Goal: Information Seeking & Learning: Check status

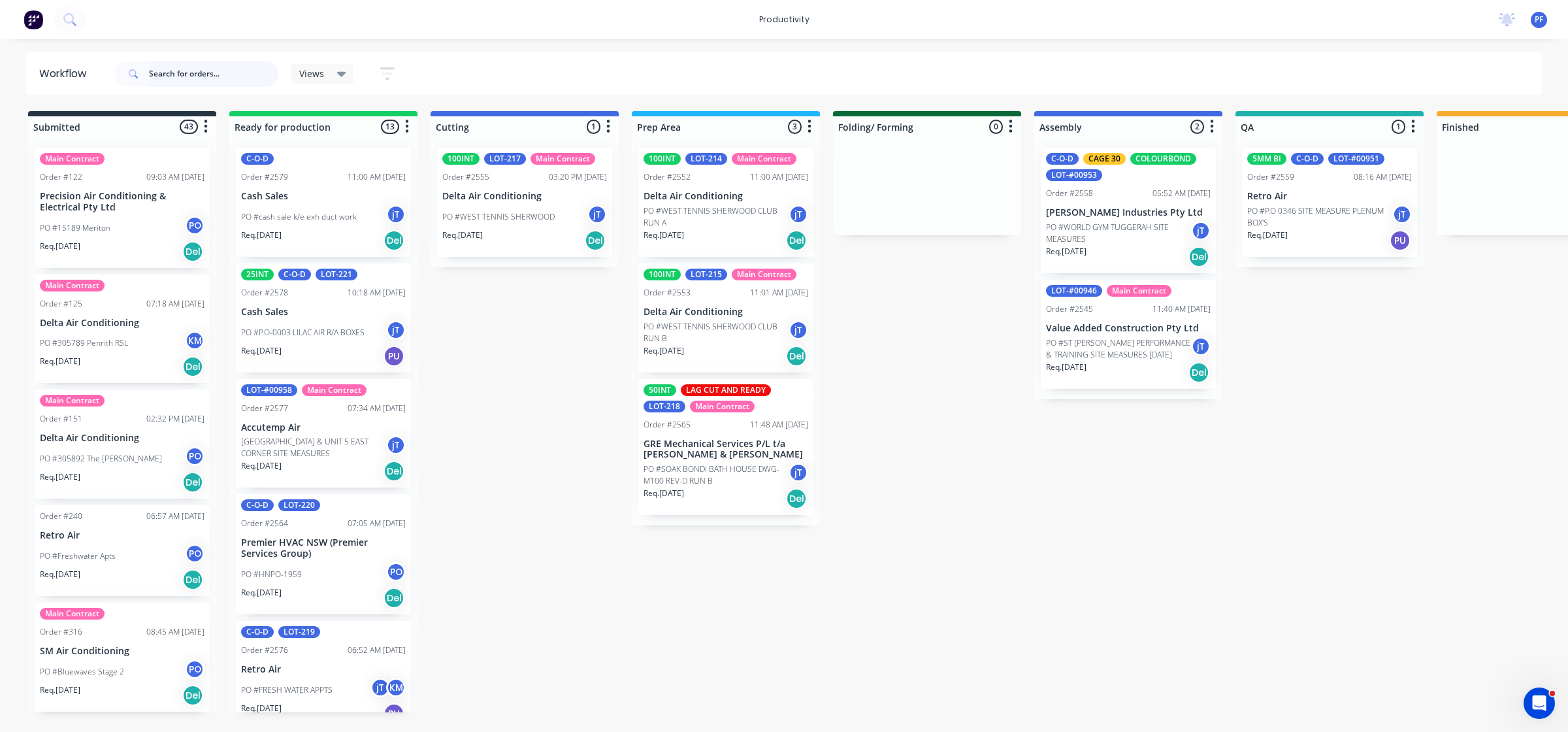
click at [219, 66] on input "text" at bounding box center [213, 74] width 129 height 27
click at [1085, 207] on p "[PERSON_NAME] Industries Pty Ltd" at bounding box center [1128, 212] width 165 height 12
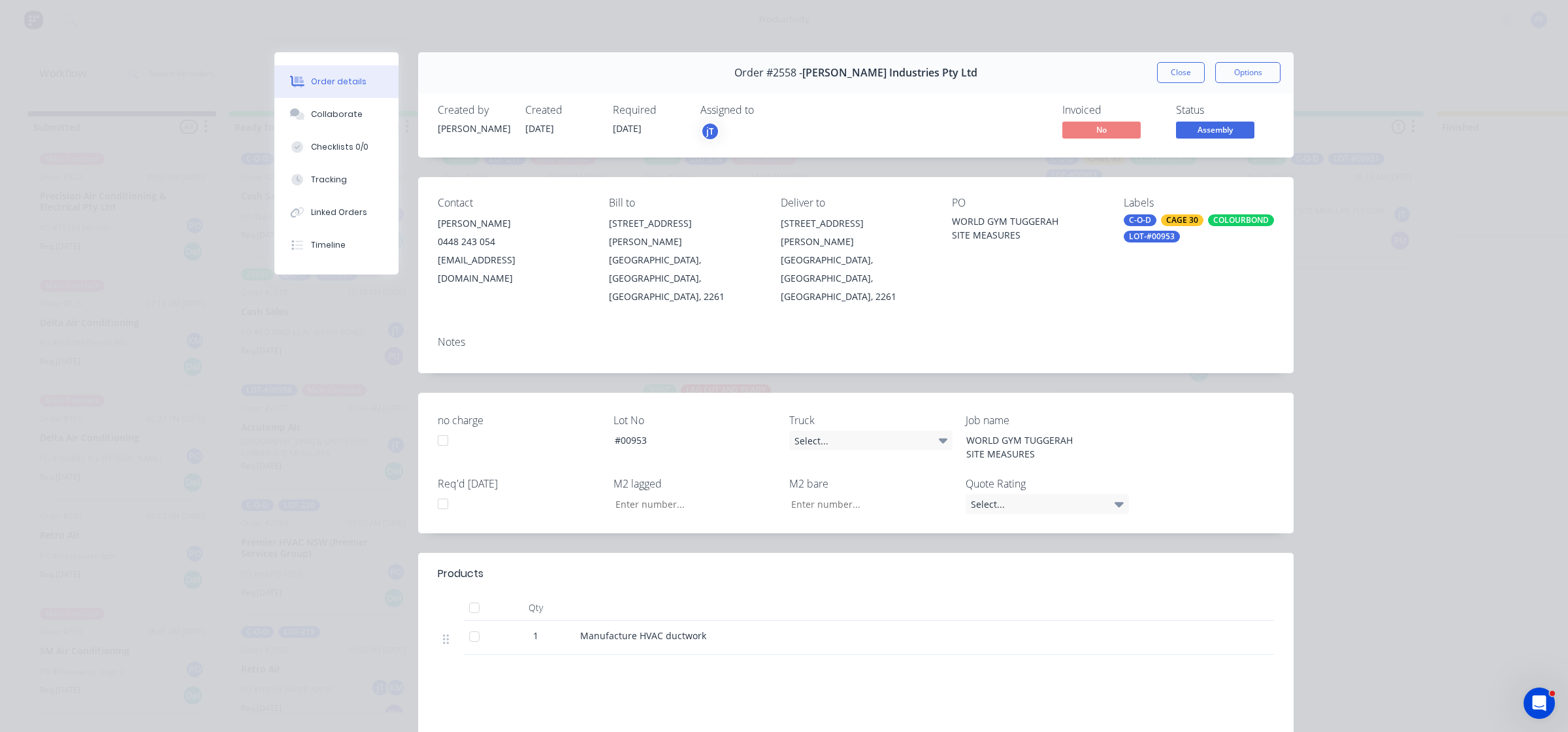
click at [1194, 219] on div "CAGE 30" at bounding box center [1182, 220] width 42 height 12
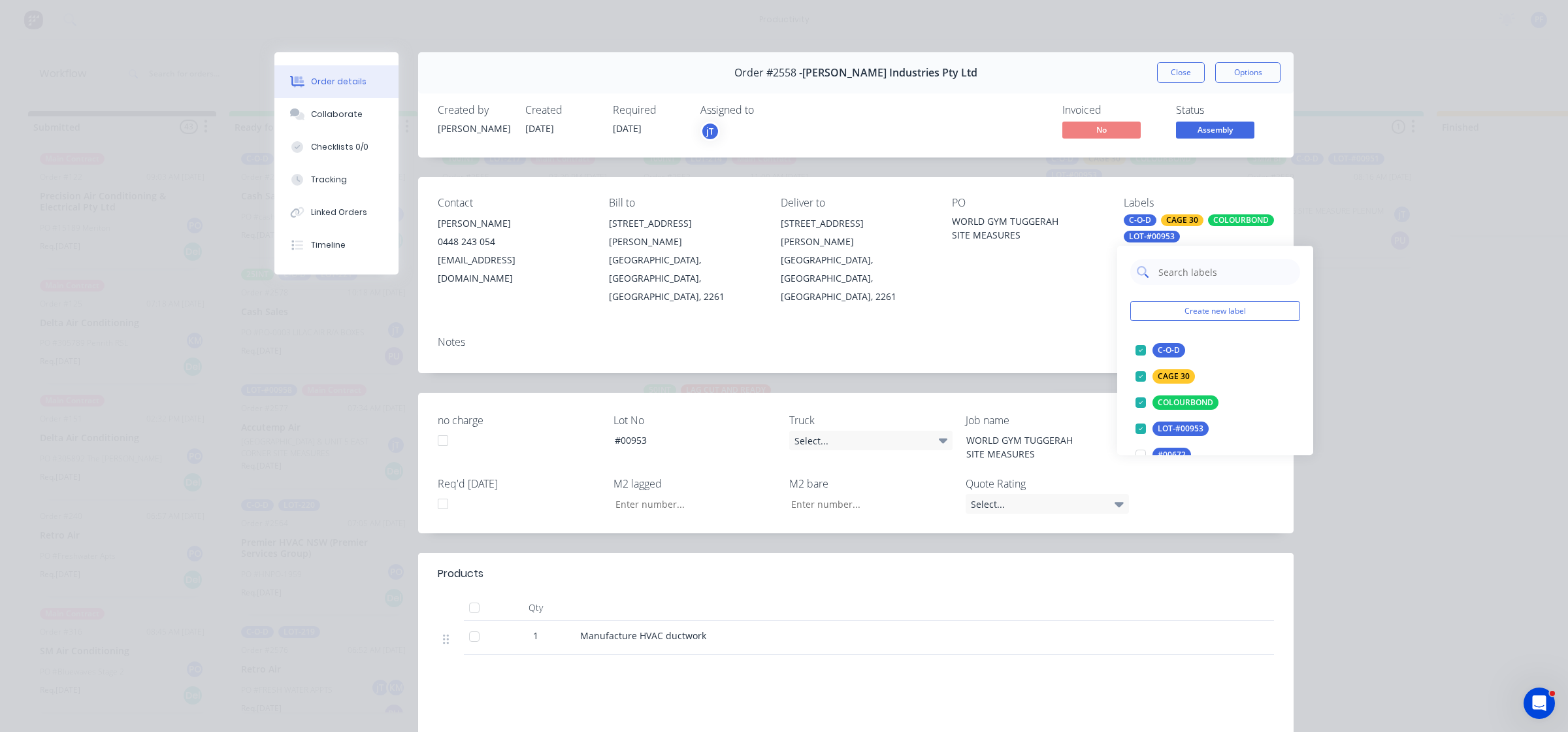
click at [1214, 269] on input "text" at bounding box center [1226, 272] width 136 height 27
type input "vap"
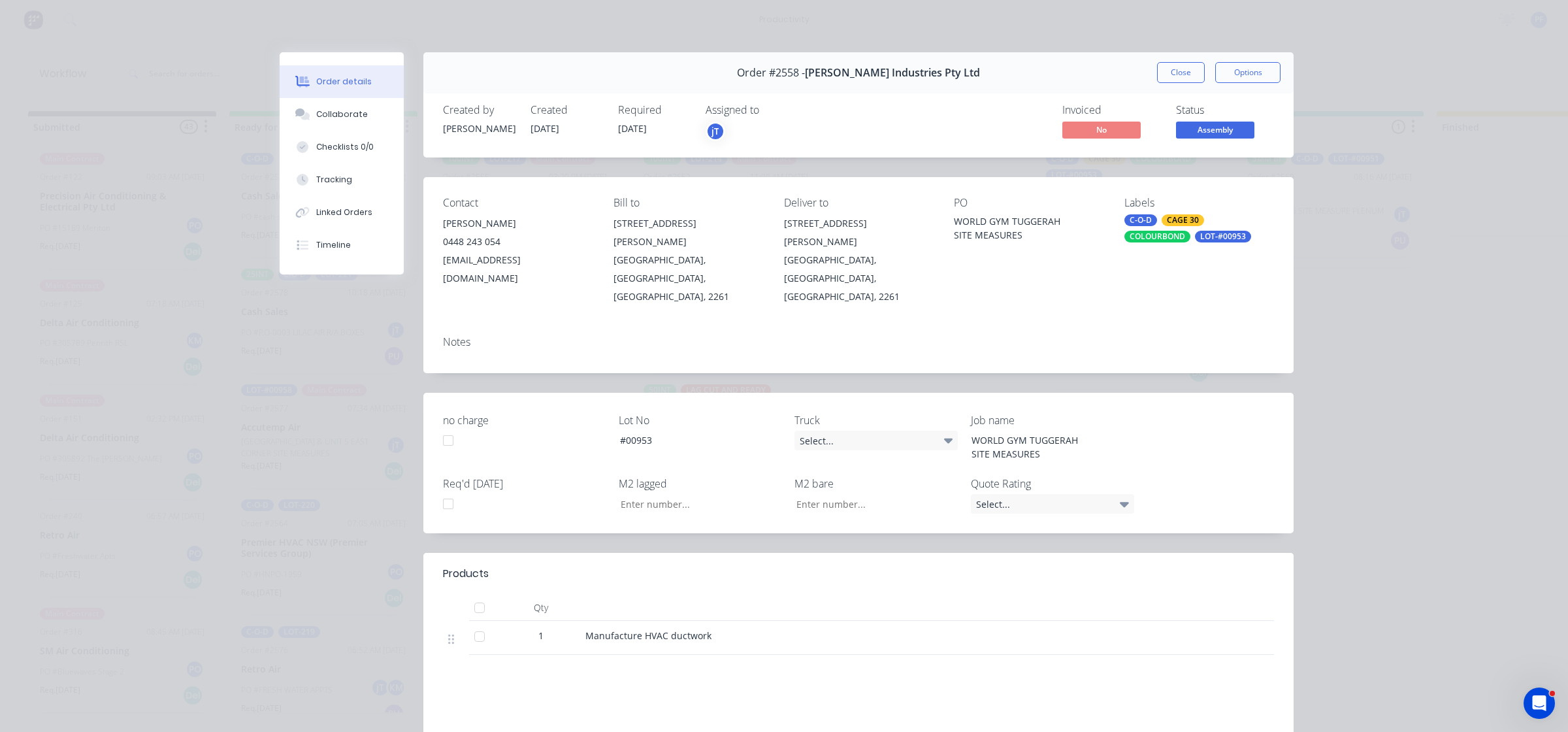
click at [1336, 342] on div "Order details Collaborate Checklists 0/0 Tracking Linked Orders Timeline Order …" at bounding box center [784, 366] width 1568 height 732
click at [1194, 73] on button "Close" at bounding box center [1181, 73] width 48 height 21
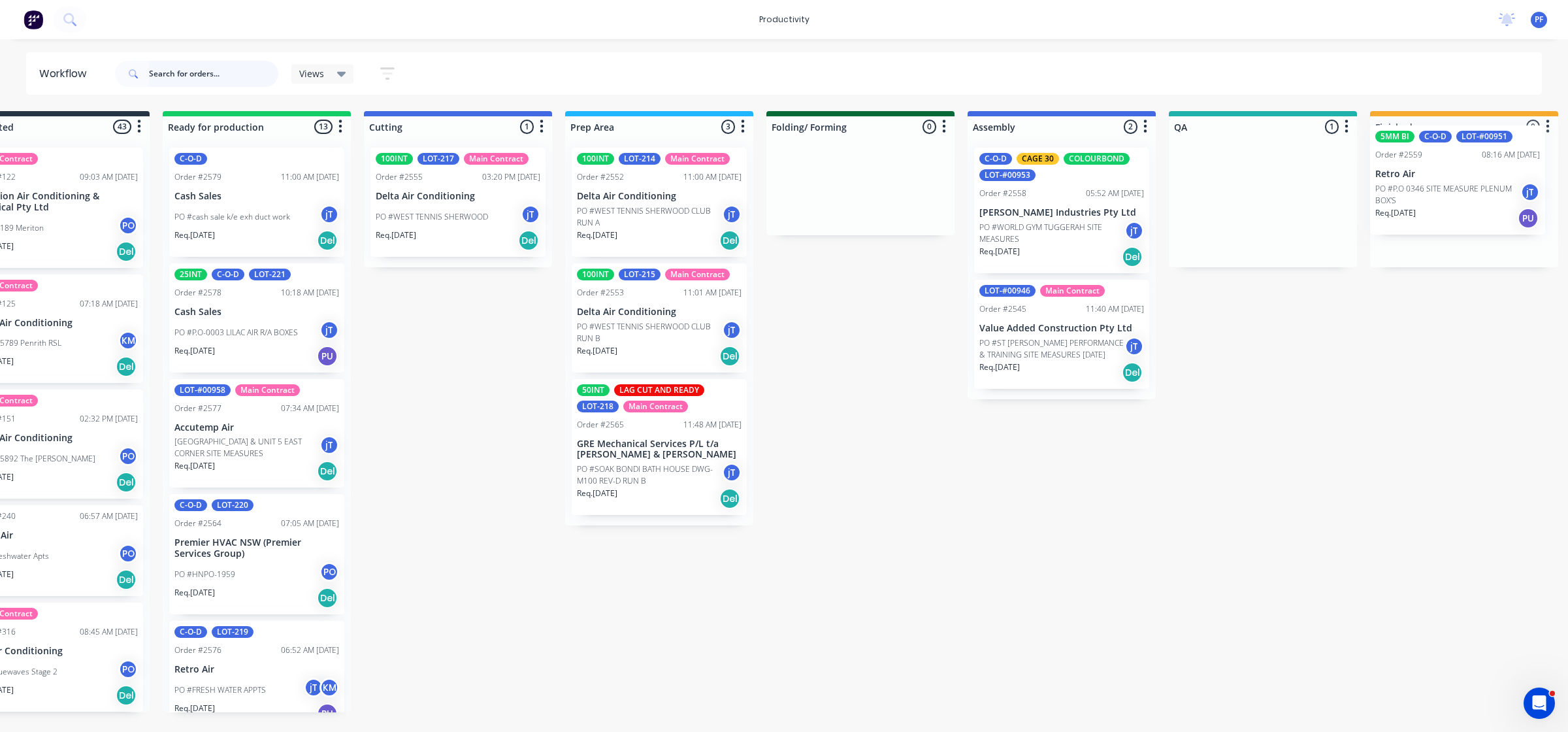
drag, startPoint x: 1311, startPoint y: 226, endPoint x: 1445, endPoint y: 204, distance: 135.8
click at [1445, 204] on div "Submitted 43 Main Contract Order #122 09:03 AM [DATE] Precision Air Conditionin…" at bounding box center [1203, 412] width 2558 height 601
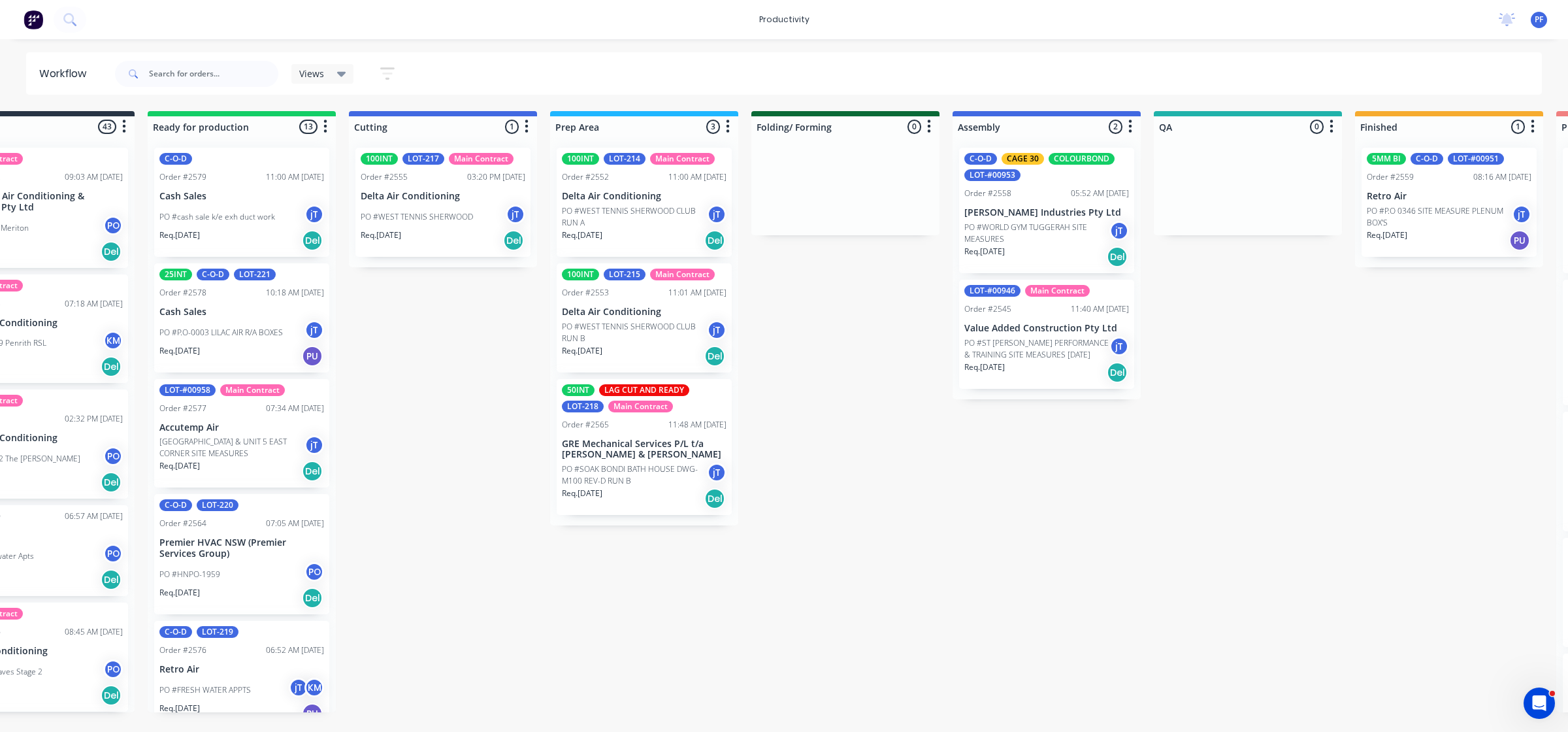
click at [1425, 205] on p "PO #P.O 0346 SITE MEASURE PLENUM BOX'S" at bounding box center [1440, 217] width 145 height 24
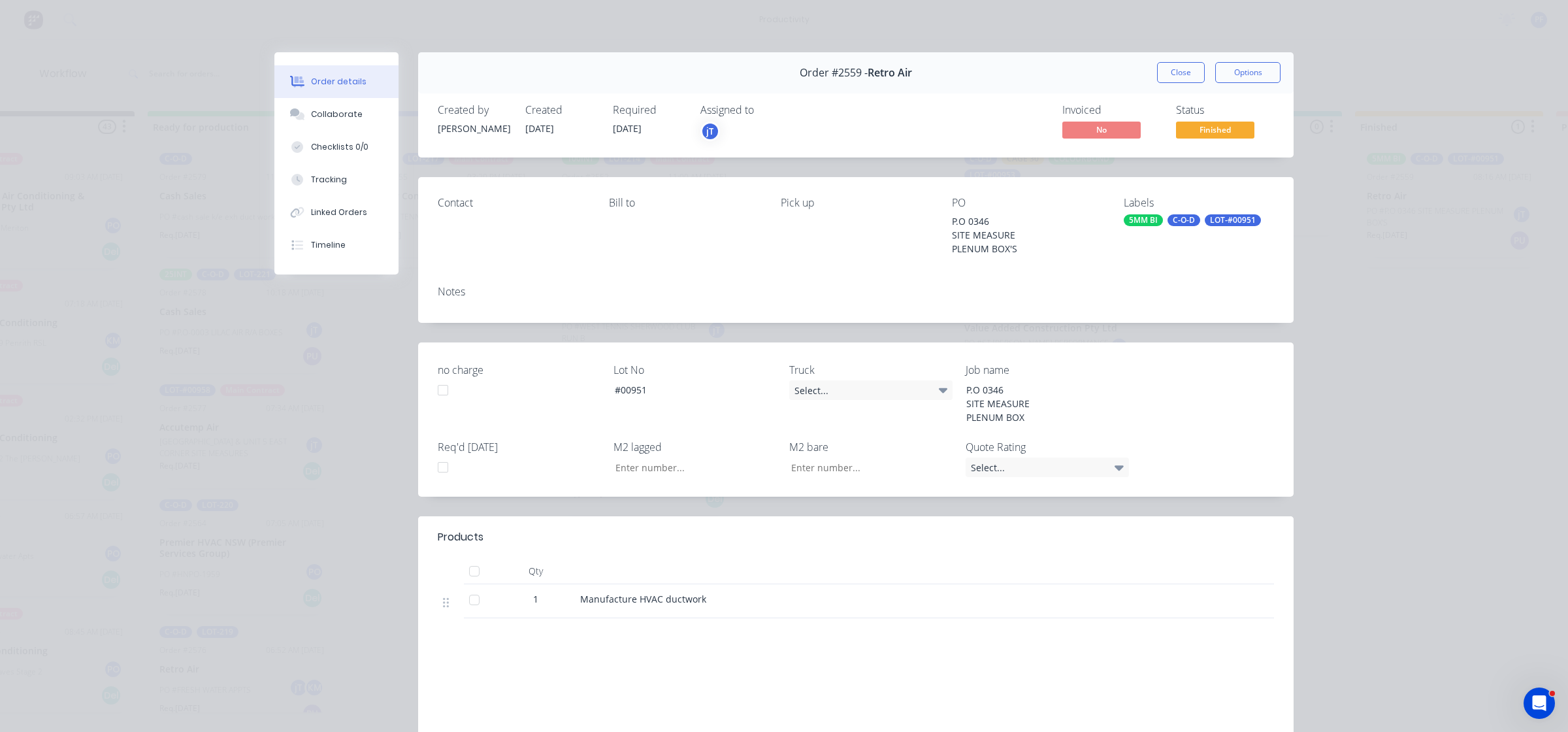
click at [1132, 217] on div "5MM BI" at bounding box center [1143, 220] width 39 height 12
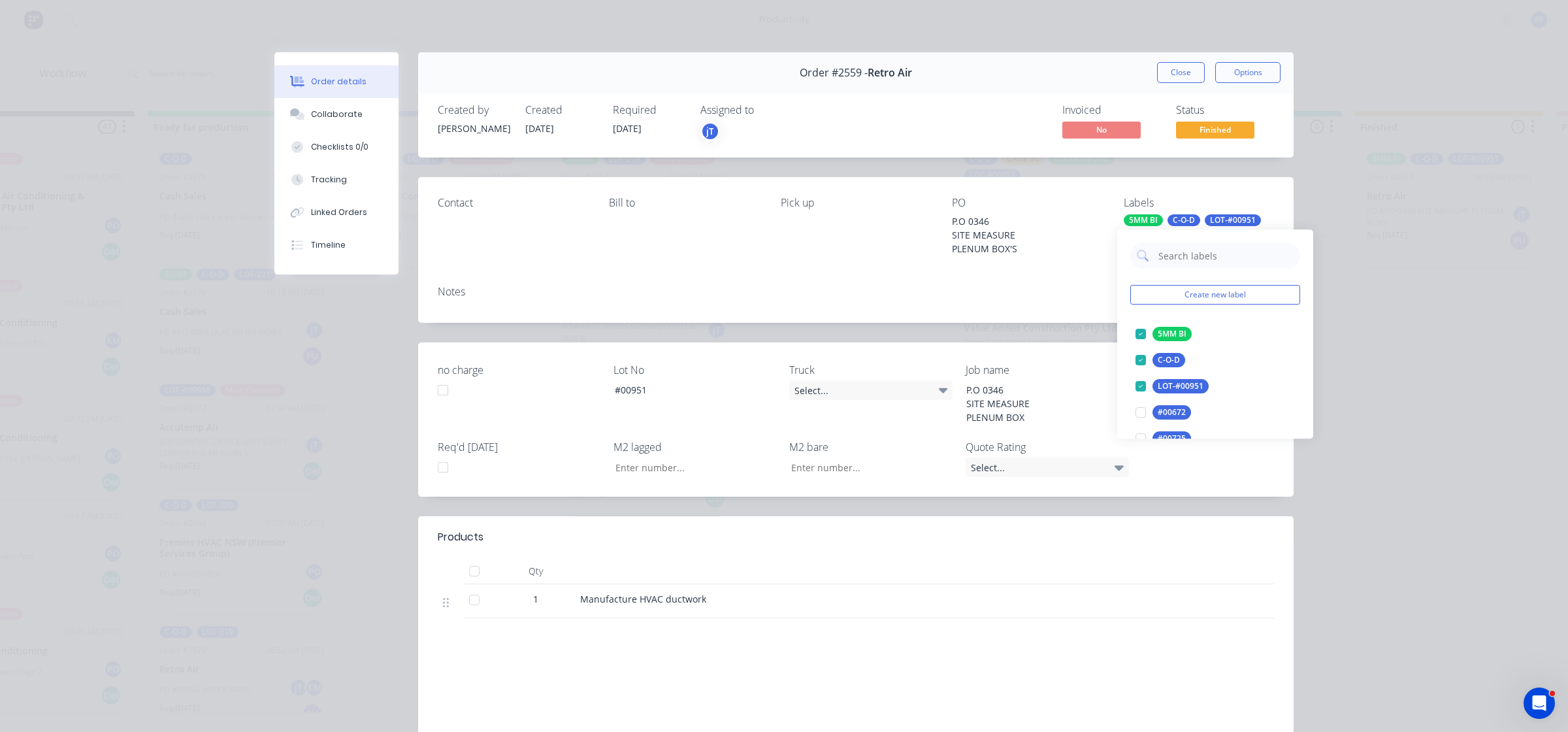
click at [1239, 271] on div "Create new label 5MM BI edit C-O-D edit LOT-#00951 edit #00672 edit #00725 edit…" at bounding box center [1216, 334] width 196 height 209
click at [1239, 259] on input "text" at bounding box center [1226, 256] width 136 height 27
type input "cage 1"
drag, startPoint x: 1135, startPoint y: 331, endPoint x: 1100, endPoint y: 325, distance: 35.5
click at [1135, 331] on div at bounding box center [1141, 335] width 27 height 27
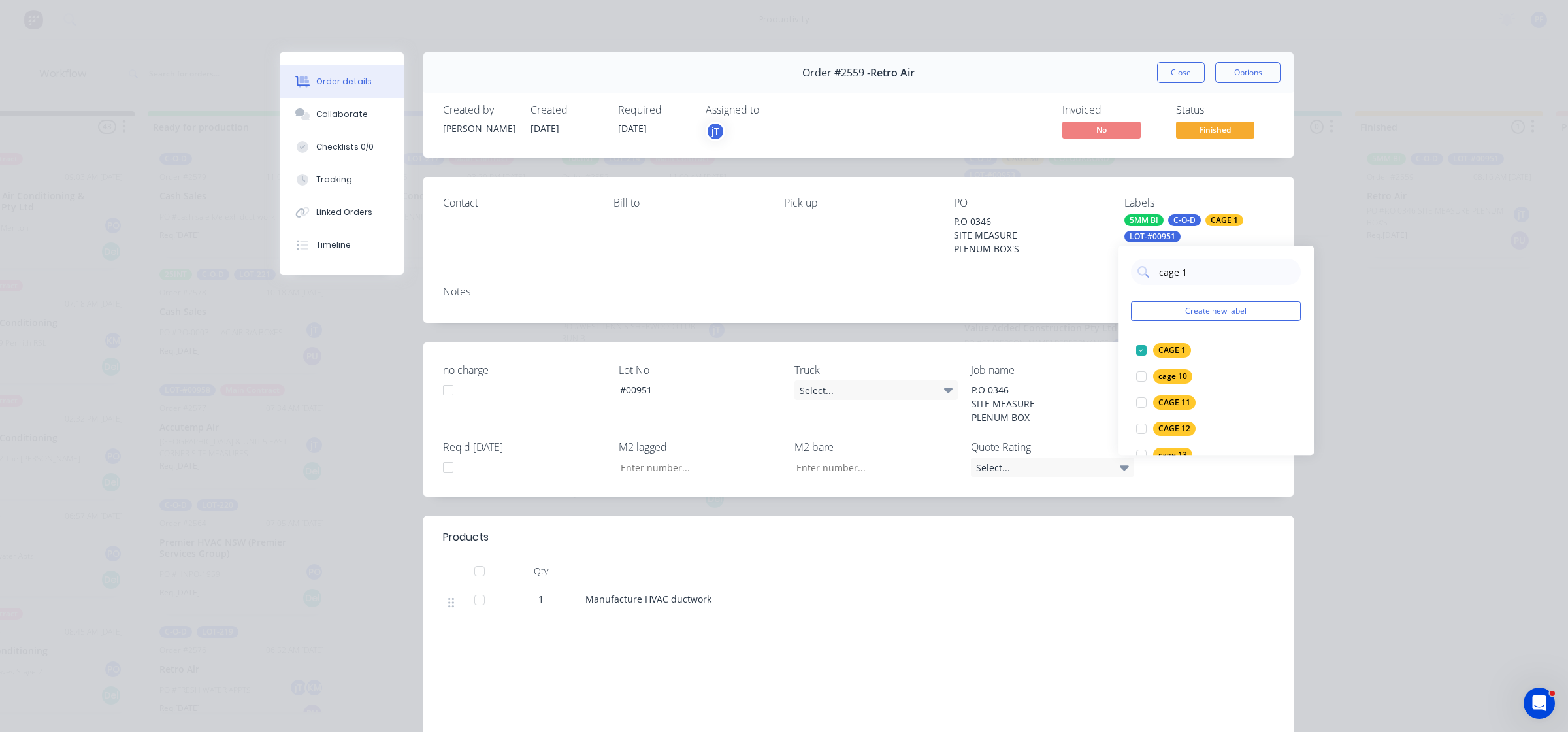
drag, startPoint x: 1034, startPoint y: 304, endPoint x: 1098, endPoint y: 186, distance: 134.2
click at [1034, 302] on div "Notes" at bounding box center [859, 299] width 871 height 48
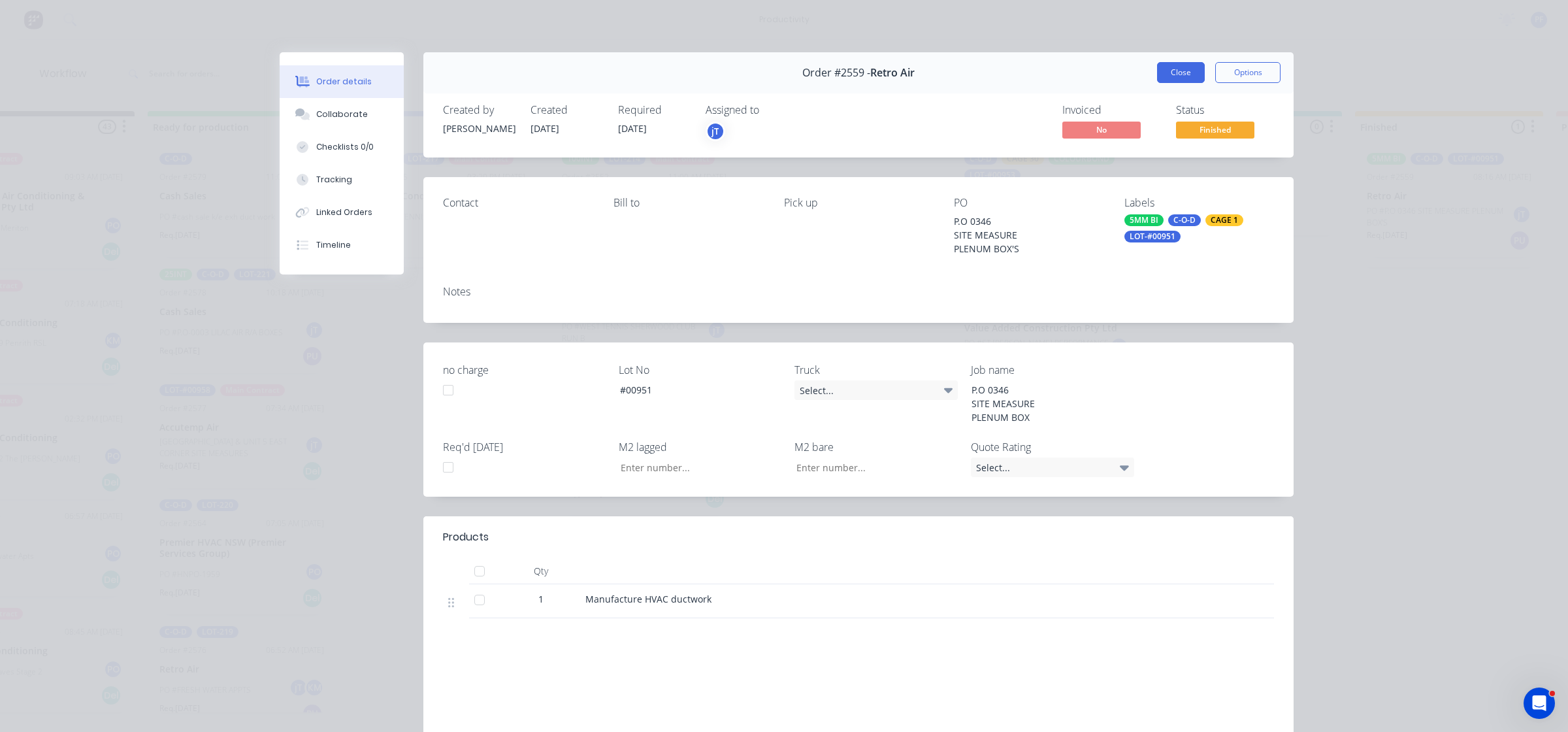
click at [1164, 69] on button "Close" at bounding box center [1181, 73] width 48 height 21
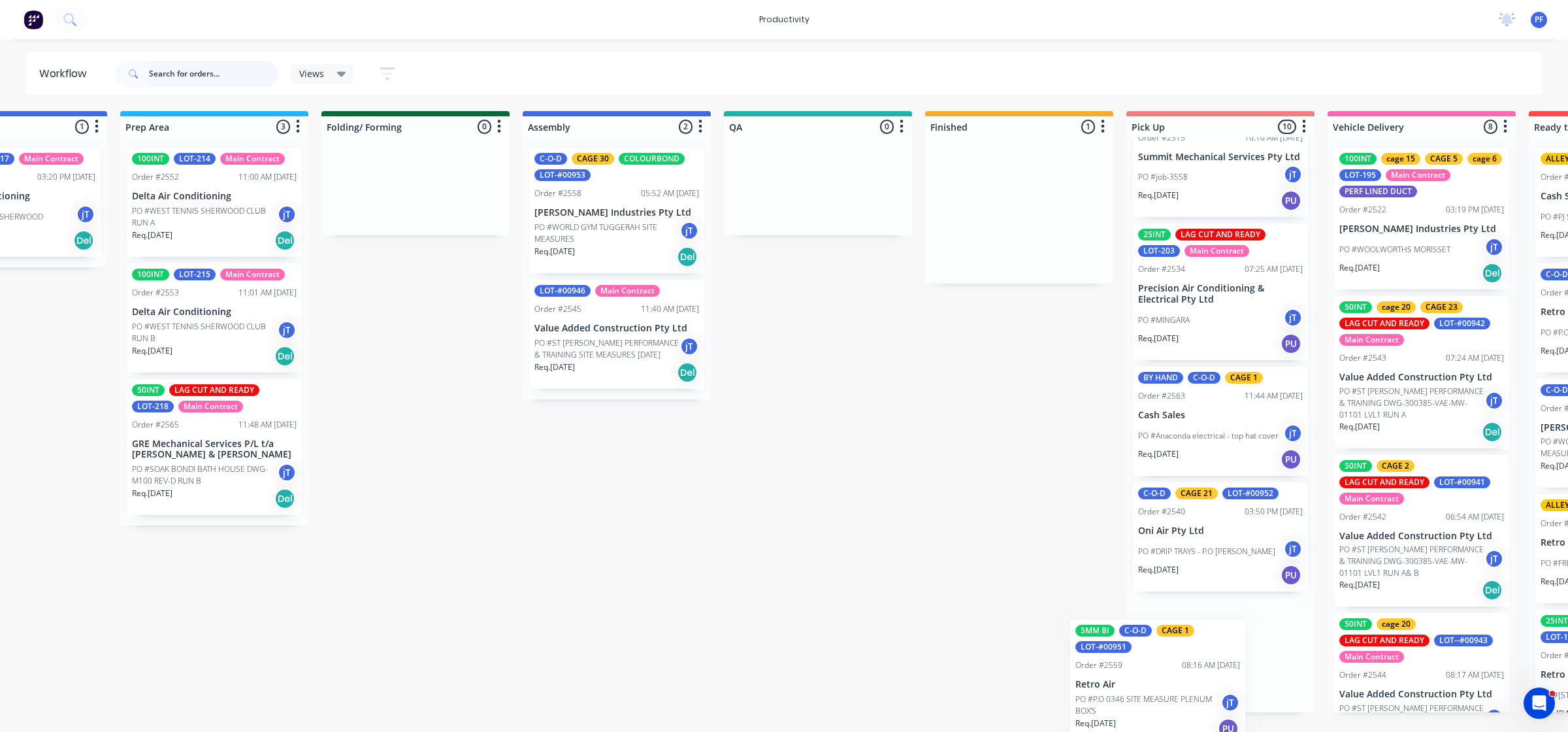
scroll to position [784, 0]
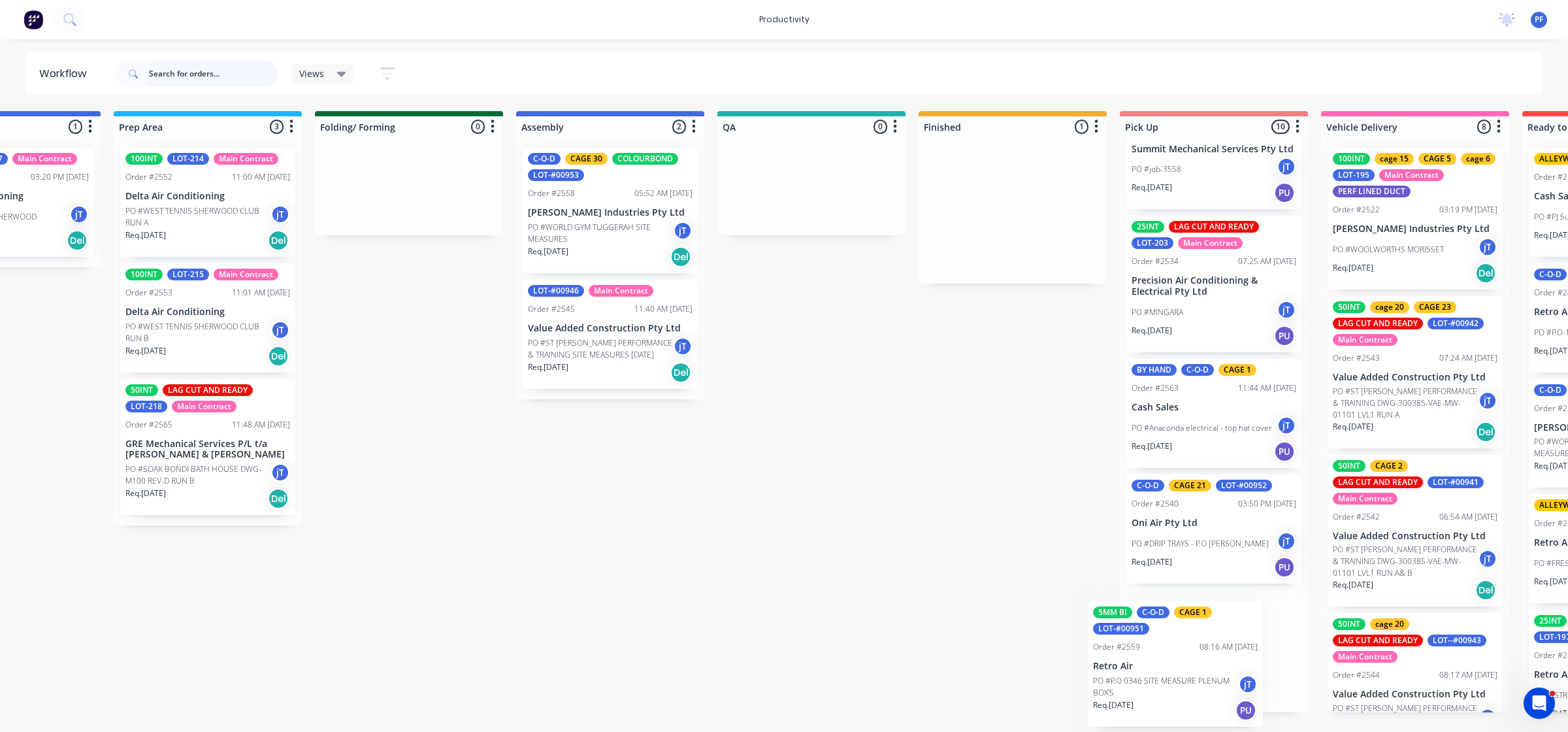
drag, startPoint x: 1442, startPoint y: 230, endPoint x: 1180, endPoint y: 657, distance: 501.0
click at [1180, 657] on div "Submitted 43 Main Contract Order #122 09:03 AM [DATE] Precision Air Conditionin…" at bounding box center [750, 412] width 2558 height 601
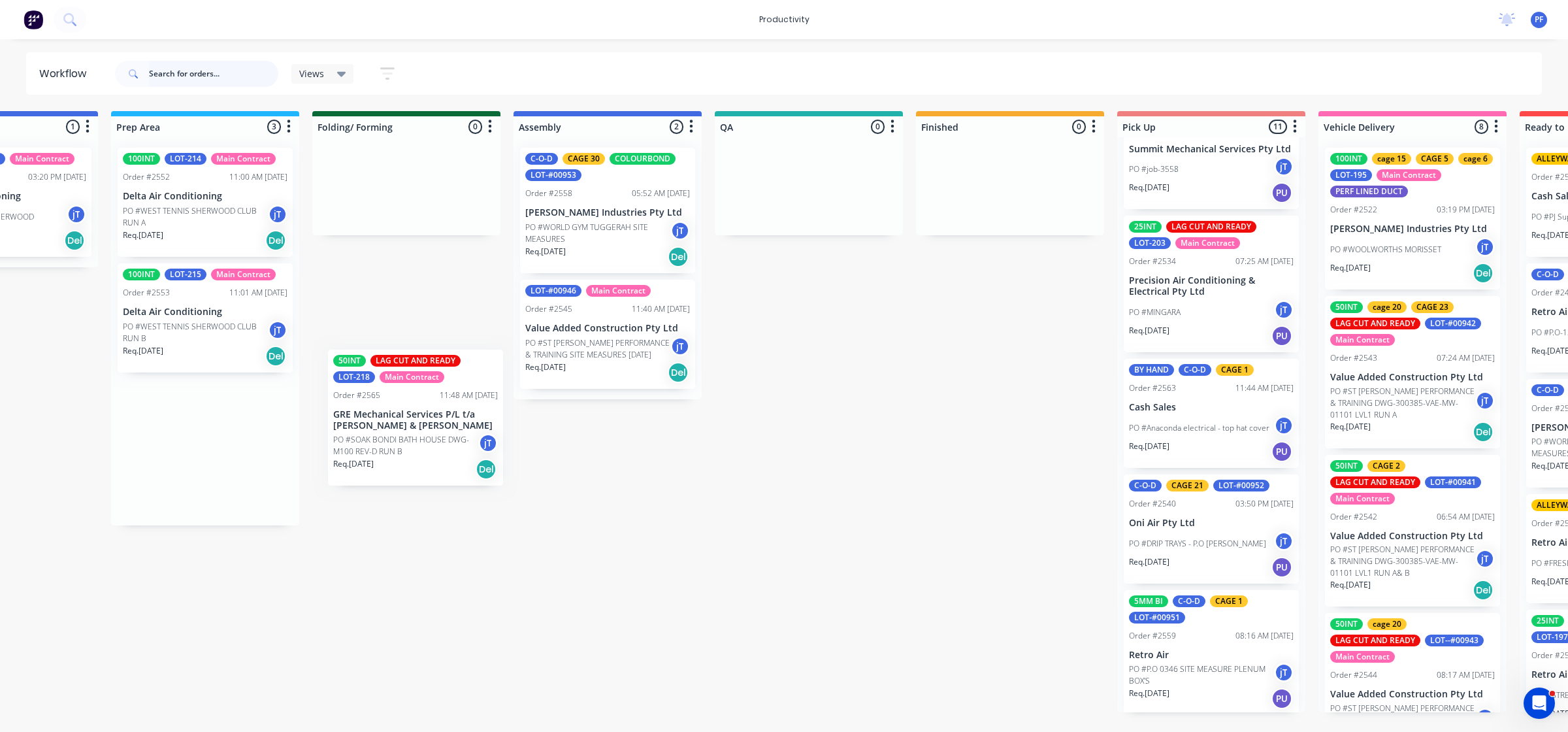
scroll to position [0, 517]
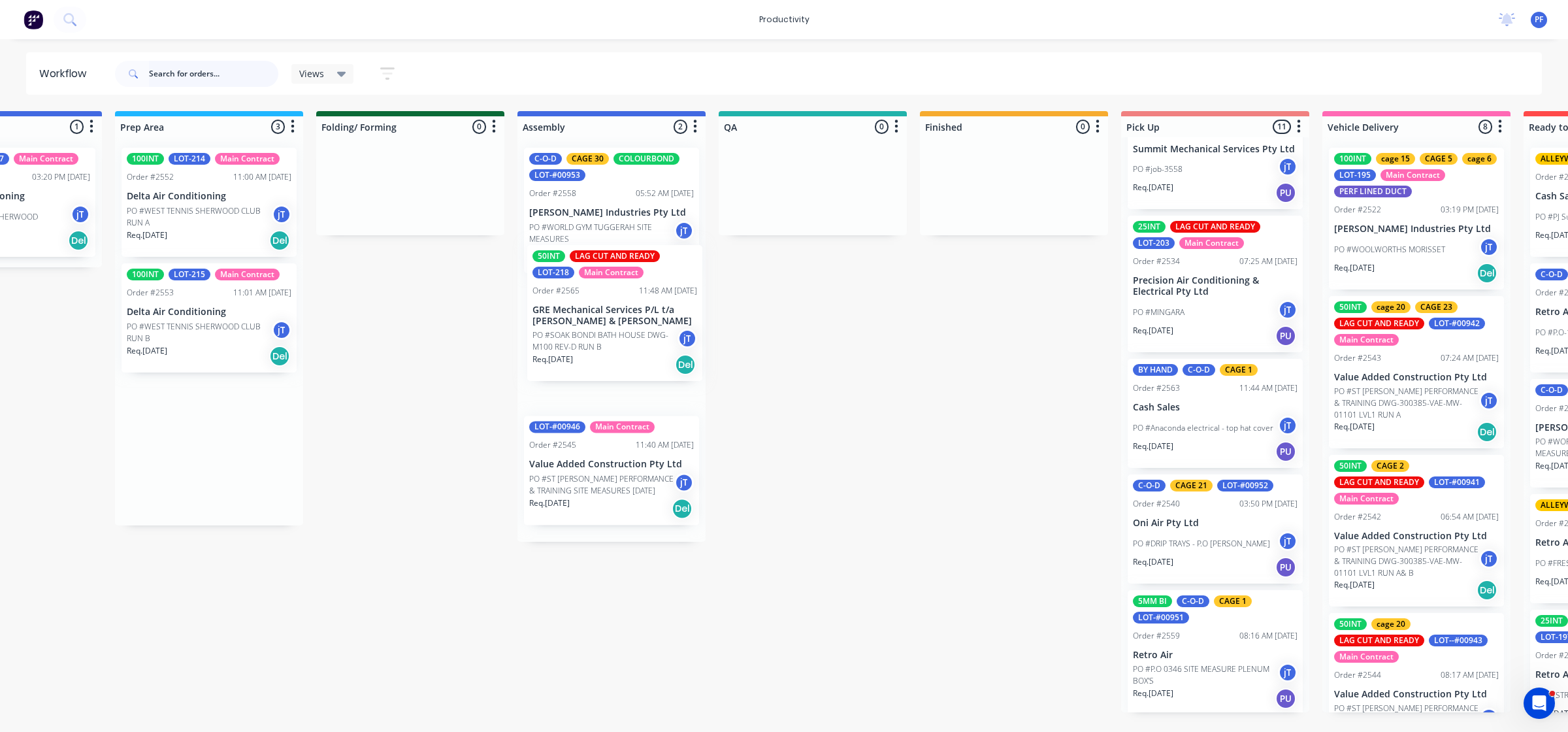
drag, startPoint x: 181, startPoint y: 458, endPoint x: 596, endPoint y: 326, distance: 435.5
click at [596, 326] on div "Submitted 43 Main Contract Order #122 09:03 AM [DATE] Precision Air Conditionin…" at bounding box center [752, 412] width 2558 height 601
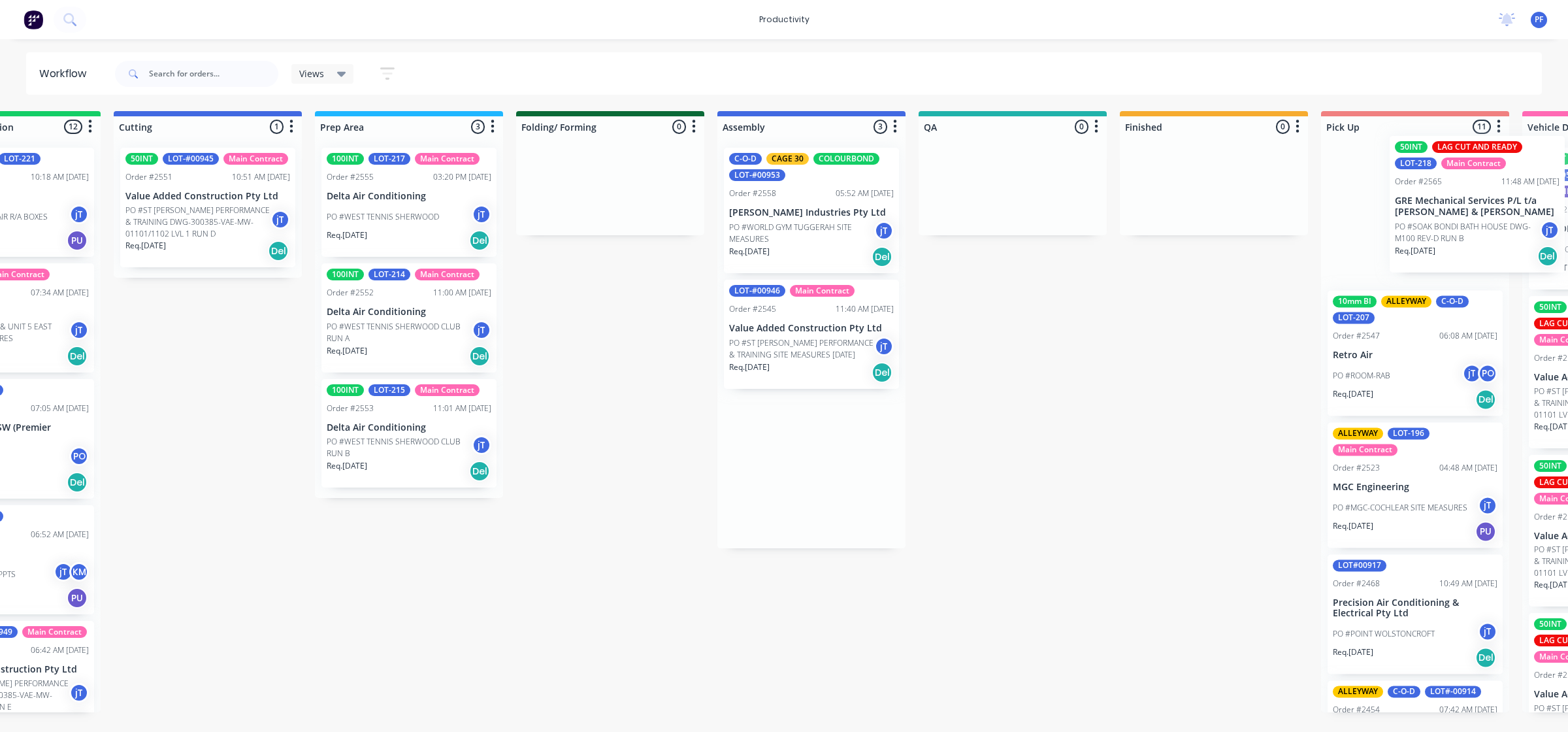
scroll to position [0, 337]
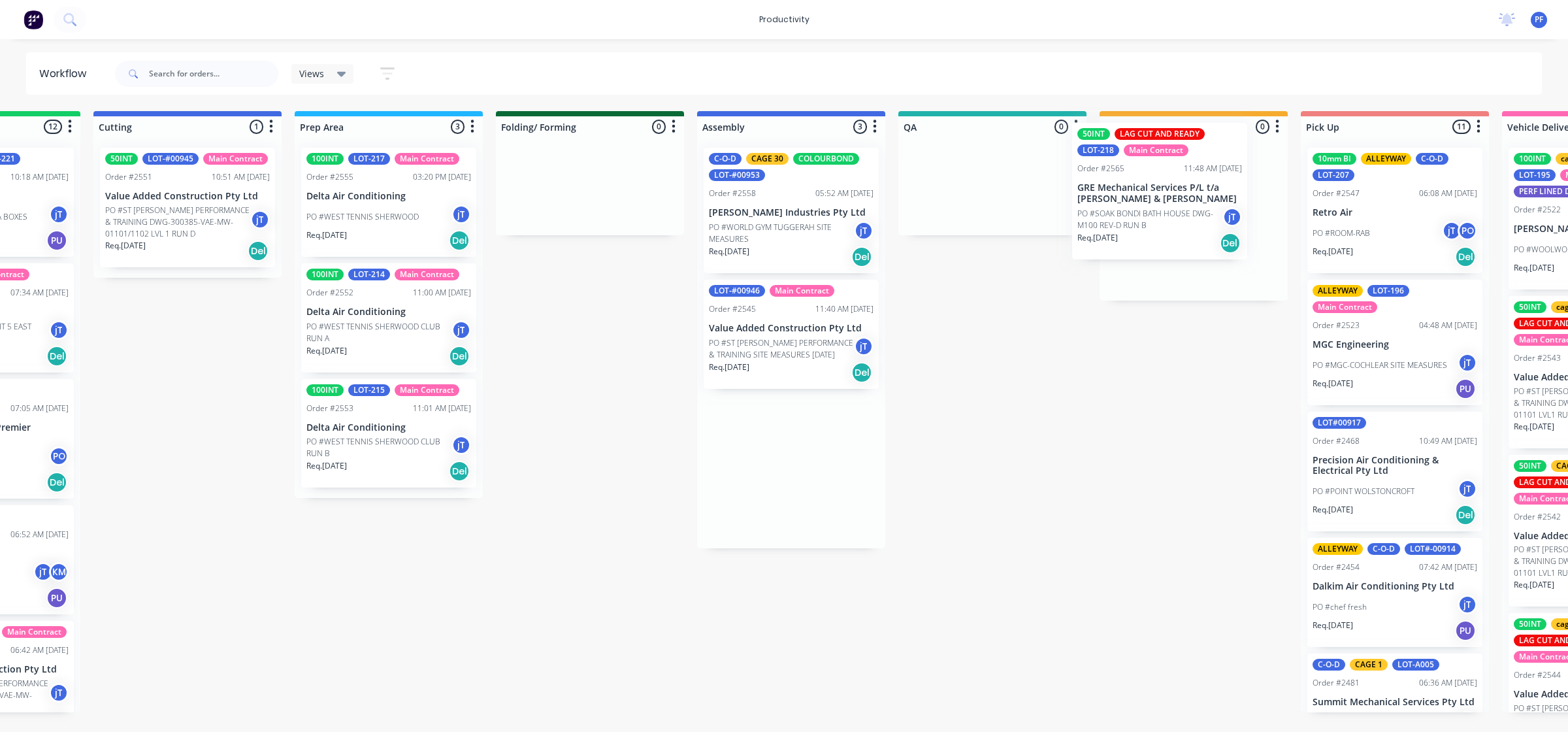
drag, startPoint x: 1093, startPoint y: 358, endPoint x: 1135, endPoint y: 200, distance: 163.5
click at [1135, 200] on div "Submitted 43 Main Contract Order #122 09:03 AM [DATE] Precision Air Conditionin…" at bounding box center [932, 412] width 2558 height 601
